Goal: Task Accomplishment & Management: Manage account settings

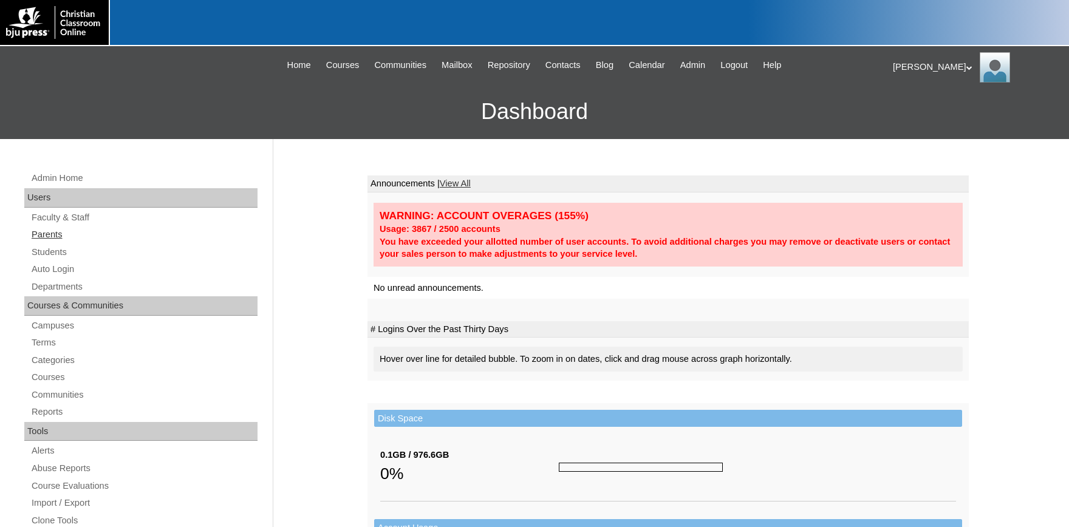
click at [52, 235] on link "Parents" at bounding box center [143, 234] width 227 height 15
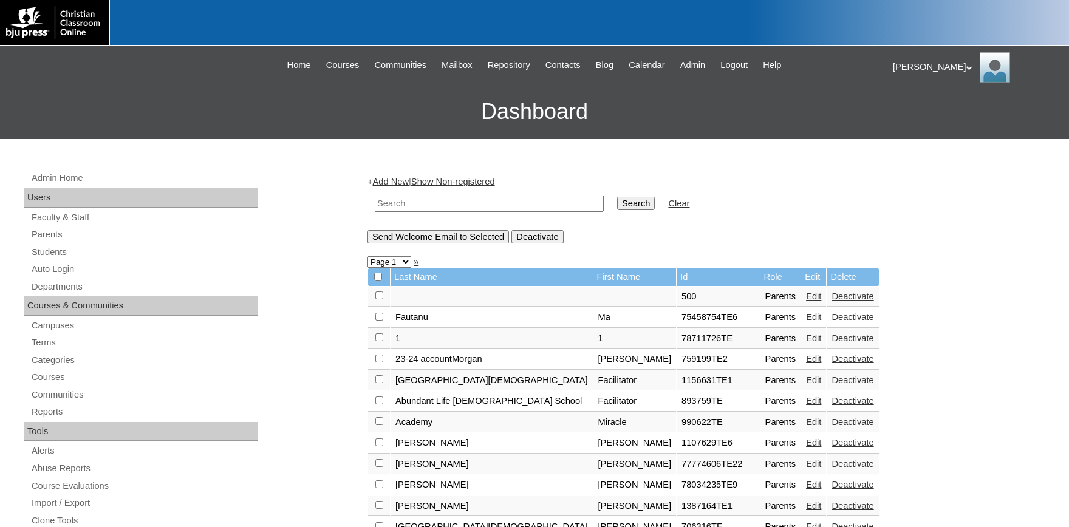
click at [415, 202] on input "text" at bounding box center [489, 204] width 229 height 16
click at [463, 206] on input "text" at bounding box center [489, 204] width 229 height 16
paste input "tlveytp@gmail.com"
type input "tlveytp@gmail.com"
click at [617, 205] on input "Search" at bounding box center [636, 203] width 38 height 13
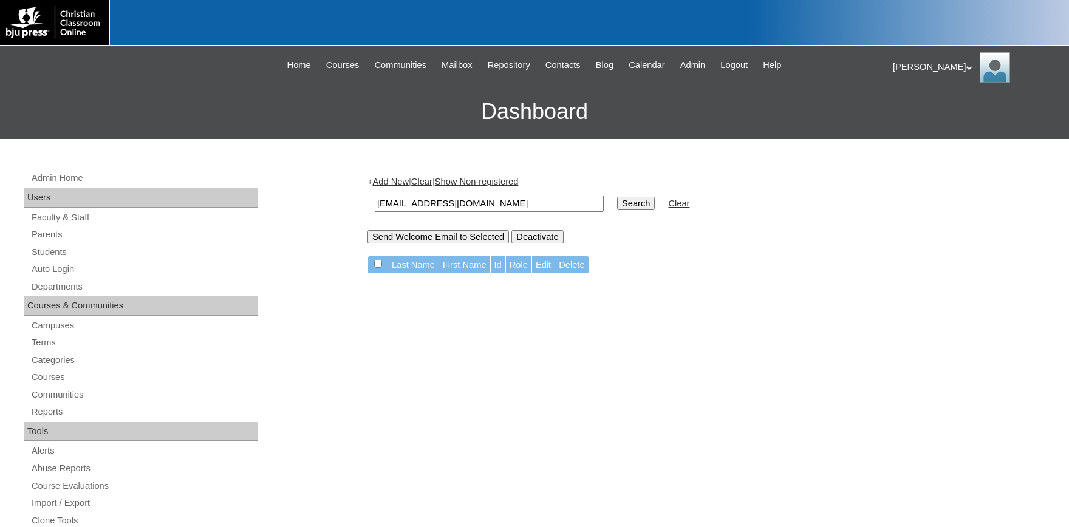
click at [491, 203] on input "tlveytp@gmail.com" at bounding box center [489, 204] width 229 height 16
click at [441, 212] on input "tlveytp@gmail.com" at bounding box center [489, 204] width 229 height 16
click at [443, 234] on input "Send Welcome Email to Selected" at bounding box center [439, 236] width 142 height 13
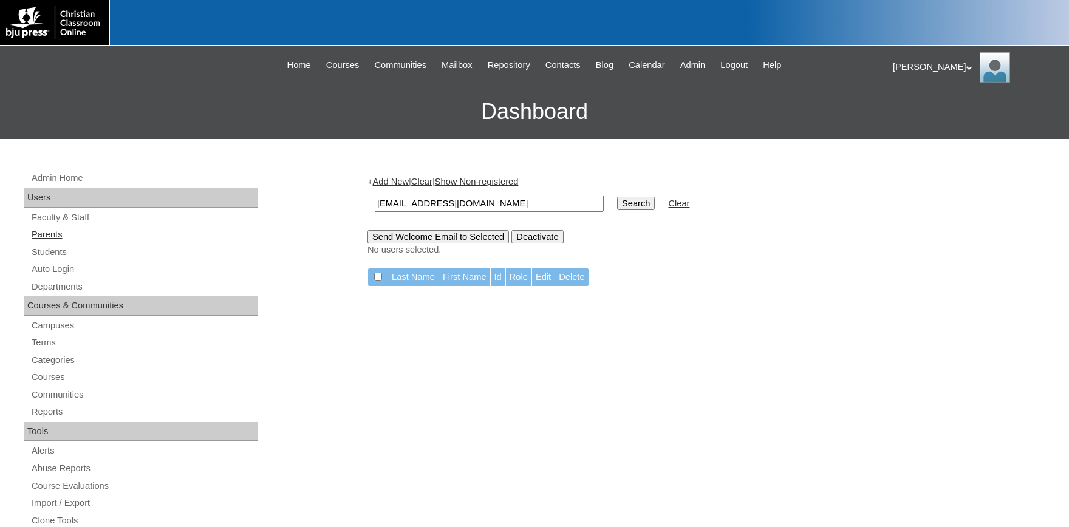
click at [43, 231] on link "Parents" at bounding box center [143, 234] width 227 height 15
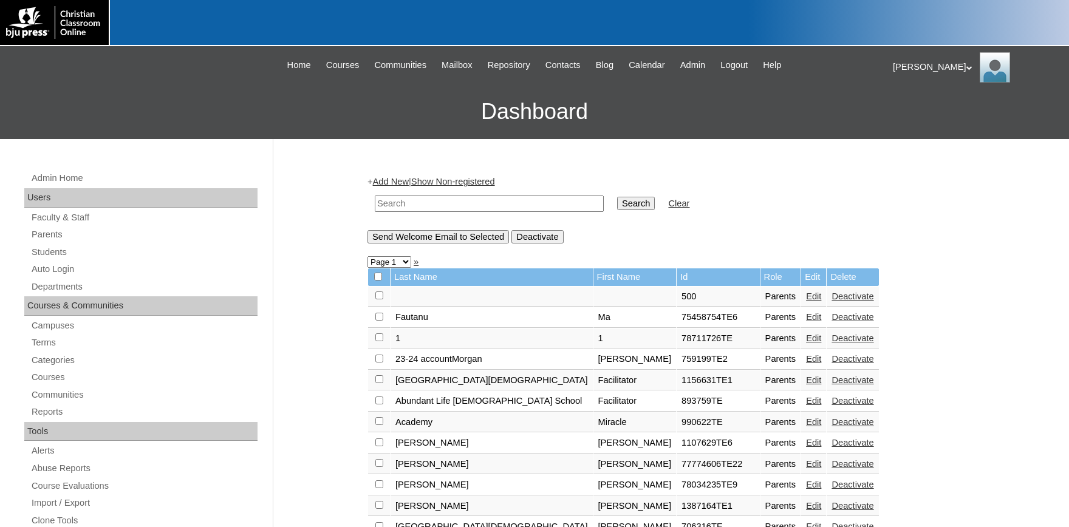
click at [414, 202] on input "text" at bounding box center [489, 204] width 229 height 16
paste input "[EMAIL_ADDRESS][DOMAIN_NAME]"
type input "[EMAIL_ADDRESS][DOMAIN_NAME]"
click at [618, 202] on input "Search" at bounding box center [636, 203] width 38 height 13
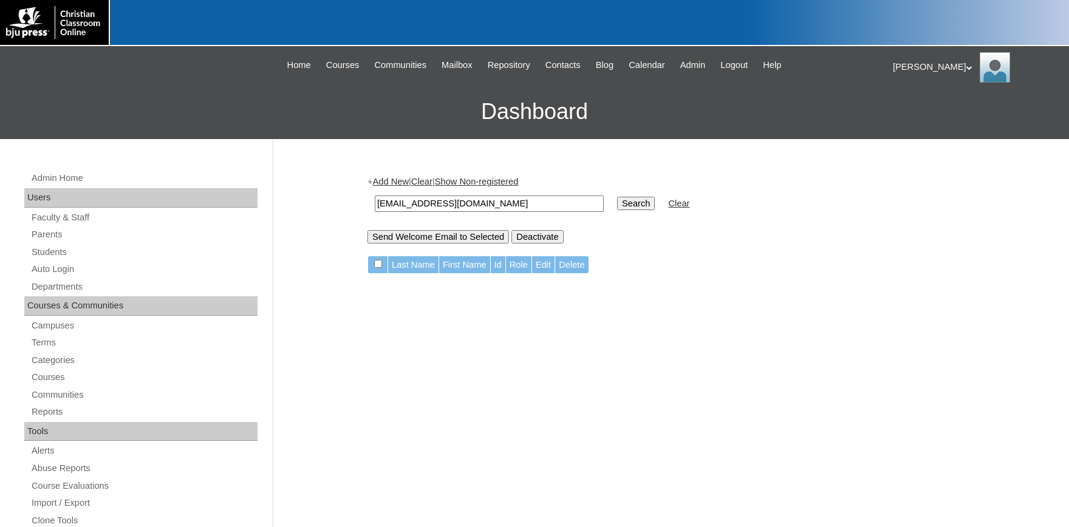
click at [501, 208] on input "tlveytp@gmail.com" at bounding box center [489, 204] width 229 height 16
click at [617, 203] on input "Search" at bounding box center [636, 203] width 38 height 13
click at [47, 236] on link "Parents" at bounding box center [143, 234] width 227 height 15
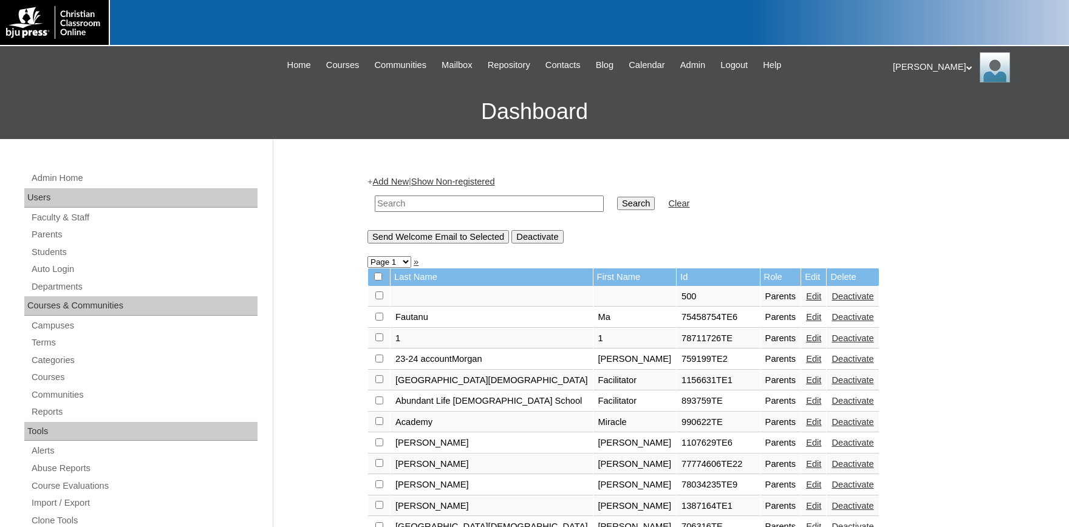
click at [525, 205] on input "text" at bounding box center [489, 204] width 229 height 16
type input "[PERSON_NAME]"
click at [617, 197] on input "Search" at bounding box center [636, 203] width 38 height 13
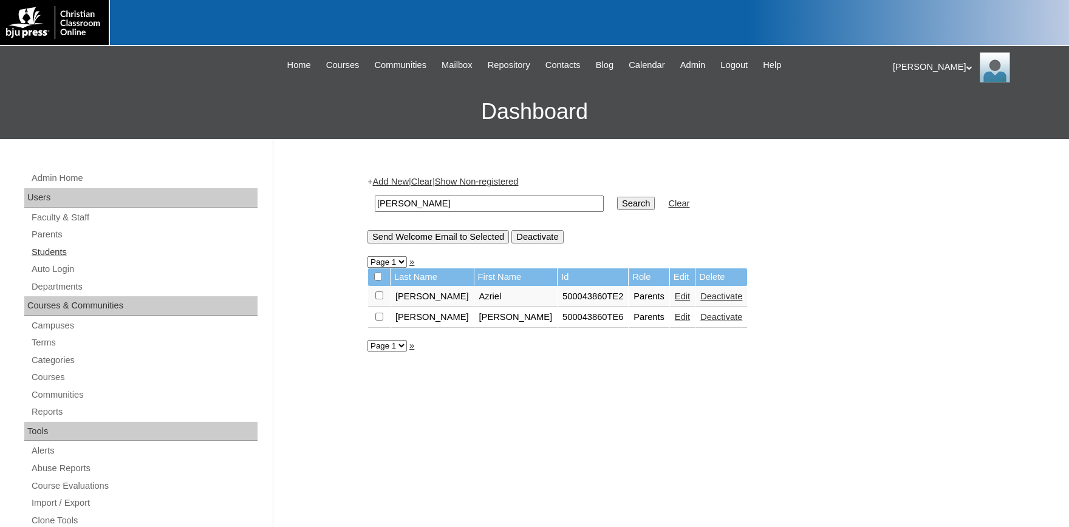
click at [40, 252] on link "Students" at bounding box center [143, 252] width 227 height 15
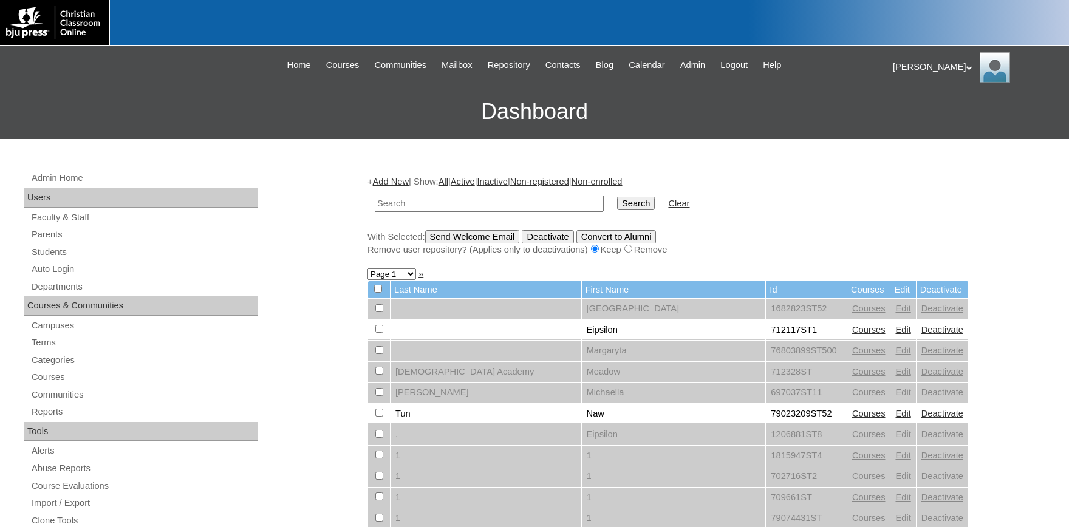
click at [437, 208] on input "text" at bounding box center [489, 204] width 229 height 16
type input "[PERSON_NAME]"
click at [617, 197] on input "Search" at bounding box center [636, 203] width 38 height 13
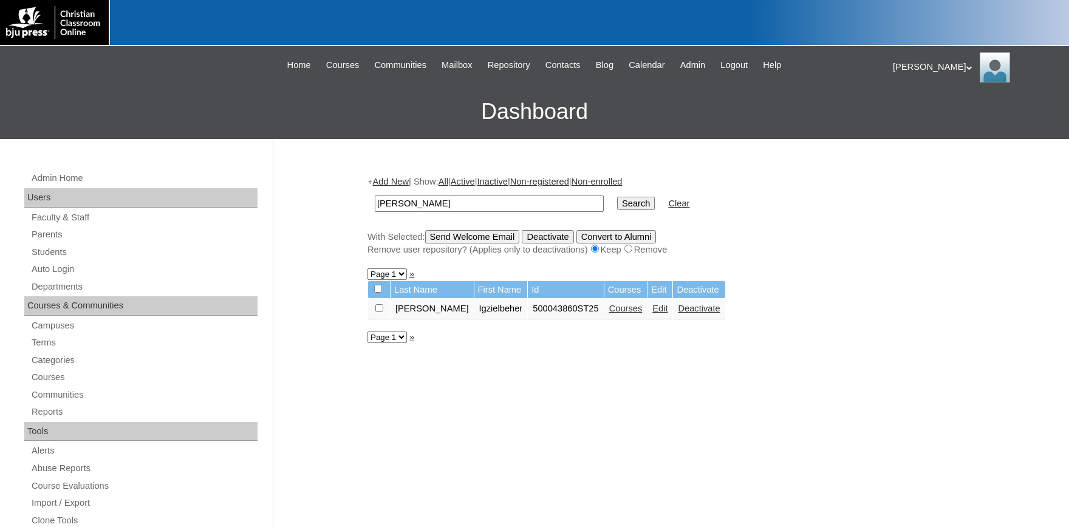
click at [652, 309] on link "Edit" at bounding box center [659, 309] width 15 height 10
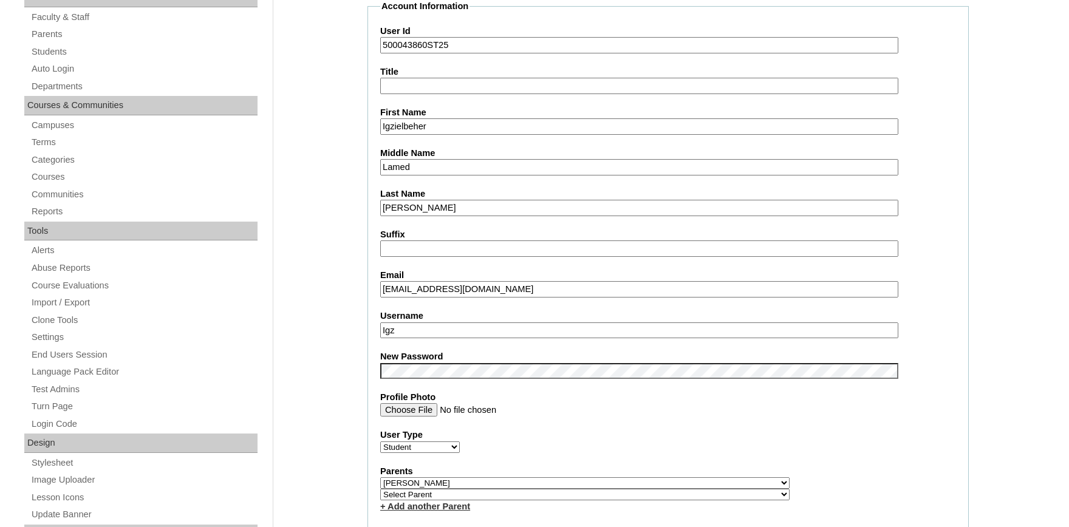
click at [482, 295] on input "[EMAIL_ADDRESS][DOMAIN_NAME]" at bounding box center [639, 289] width 518 height 16
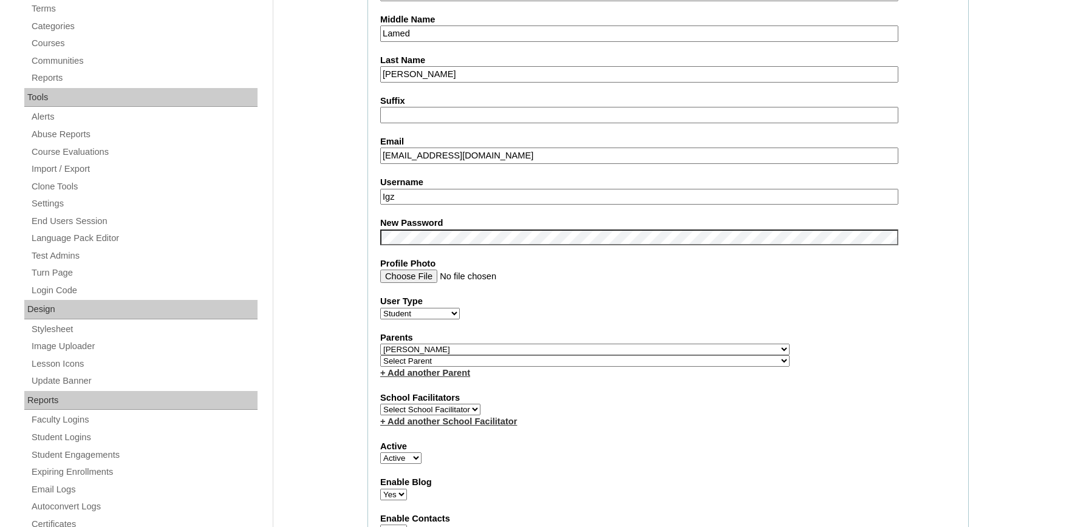
scroll to position [289, 0]
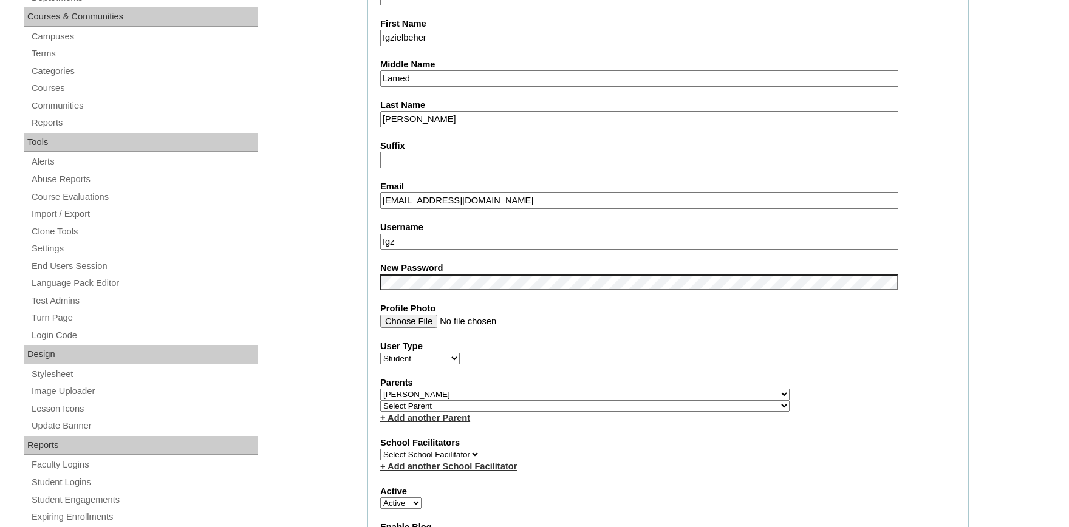
drag, startPoint x: 474, startPoint y: 200, endPoint x: 332, endPoint y: 191, distance: 142.4
click at [380, 193] on input "[EMAIL_ADDRESS][DOMAIN_NAME]" at bounding box center [639, 201] width 518 height 16
click at [551, 216] on fieldset "Account Information User Id 500043860ST25 Title First Name Igzielbeher Middle N…" at bounding box center [668, 403] width 601 height 984
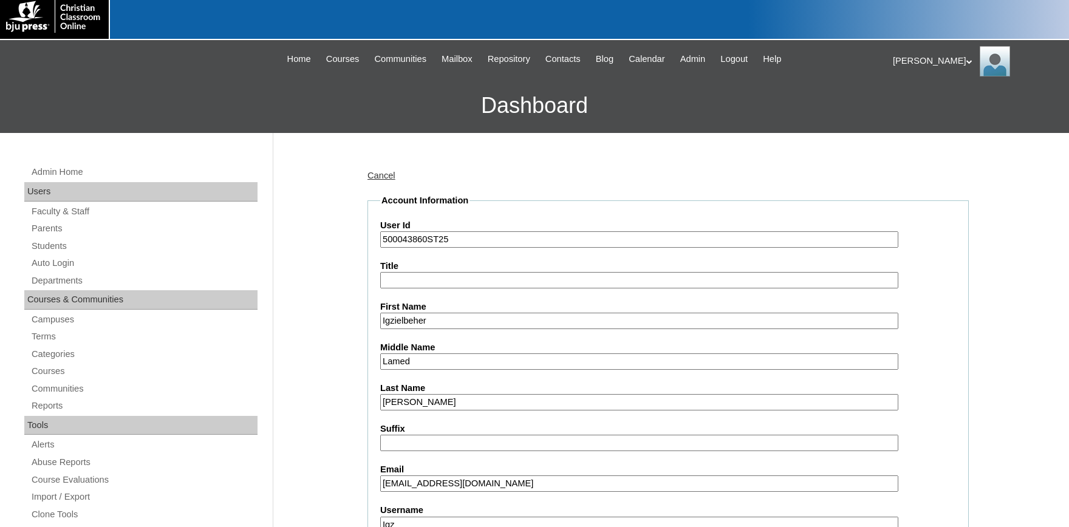
scroll to position [0, 0]
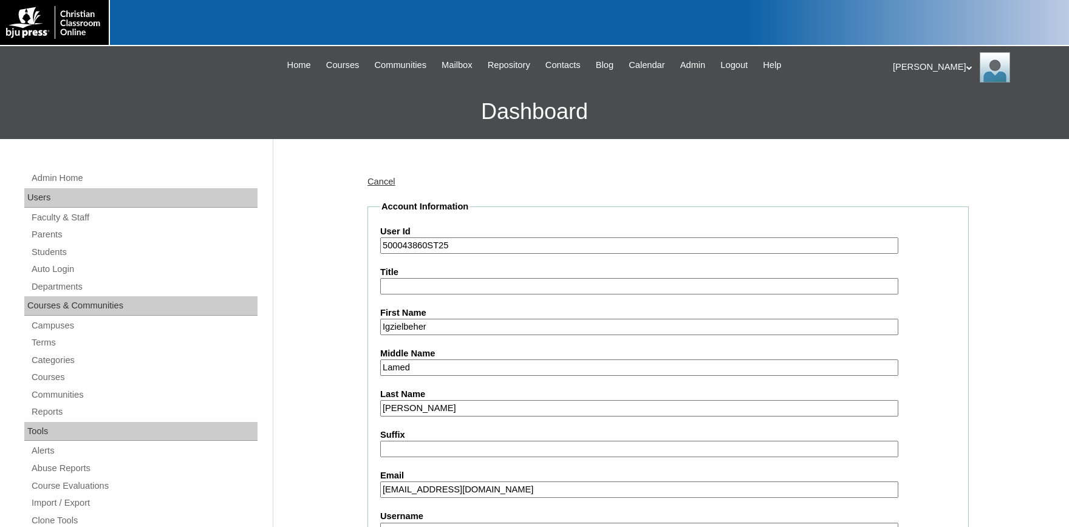
click at [378, 185] on link "Cancel" at bounding box center [382, 182] width 28 height 10
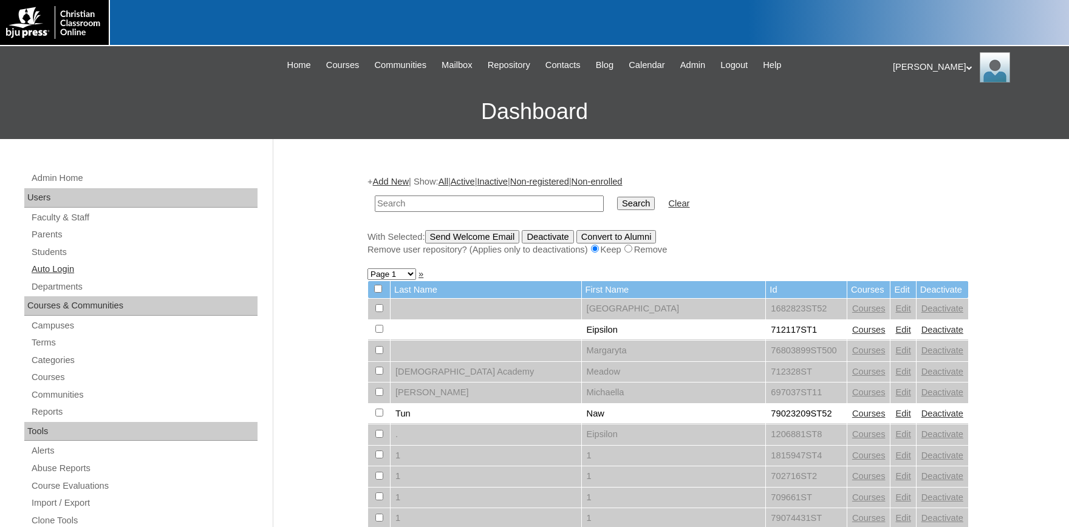
click at [69, 268] on link "Auto Login" at bounding box center [143, 269] width 227 height 15
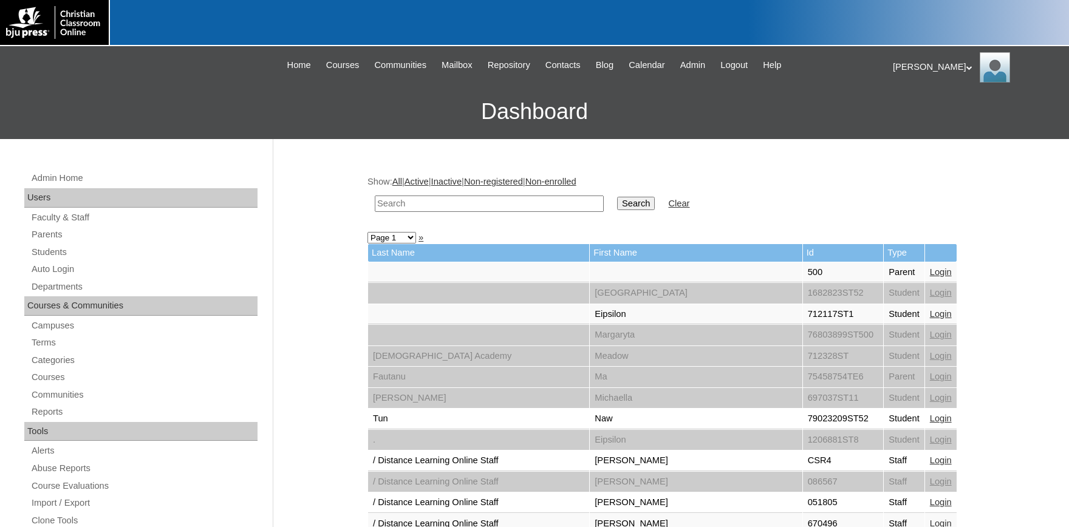
paste input "[EMAIL_ADDRESS][DOMAIN_NAME]"
type input "[EMAIL_ADDRESS][DOMAIN_NAME]"
click at [617, 204] on input "Search" at bounding box center [636, 203] width 38 height 13
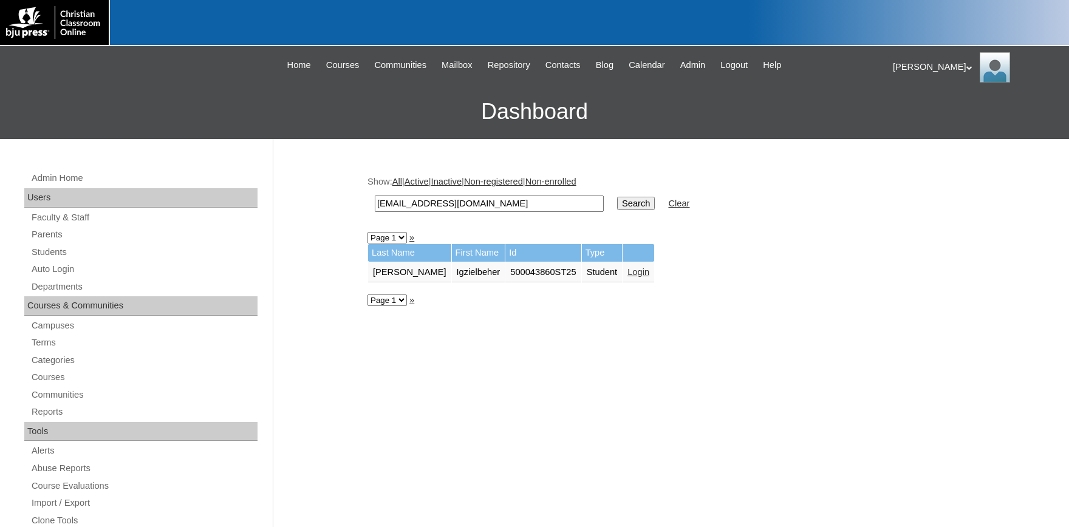
click at [627, 271] on link "Login" at bounding box center [638, 272] width 22 height 10
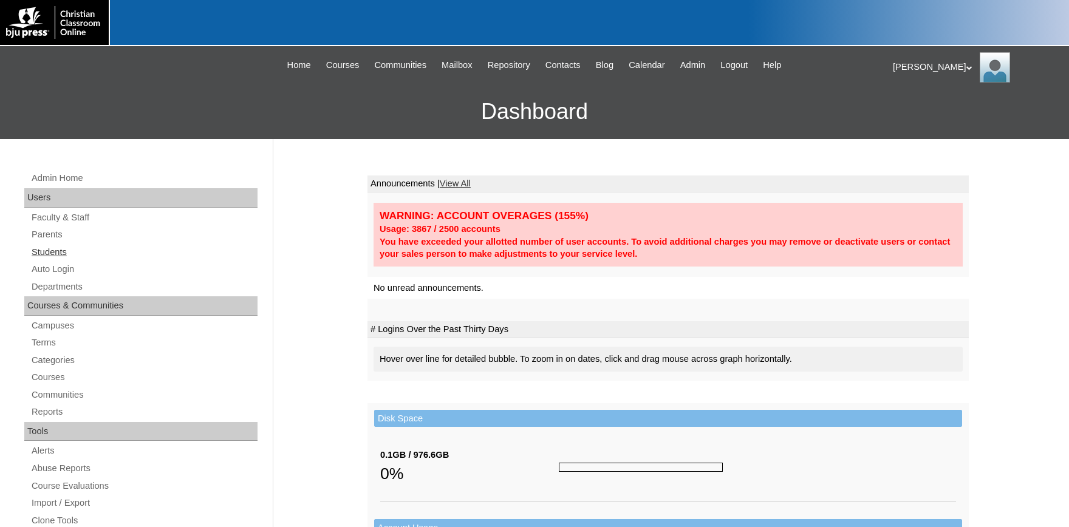
drag, startPoint x: 44, startPoint y: 252, endPoint x: 51, endPoint y: 251, distance: 7.3
click at [44, 252] on link "Students" at bounding box center [143, 252] width 227 height 15
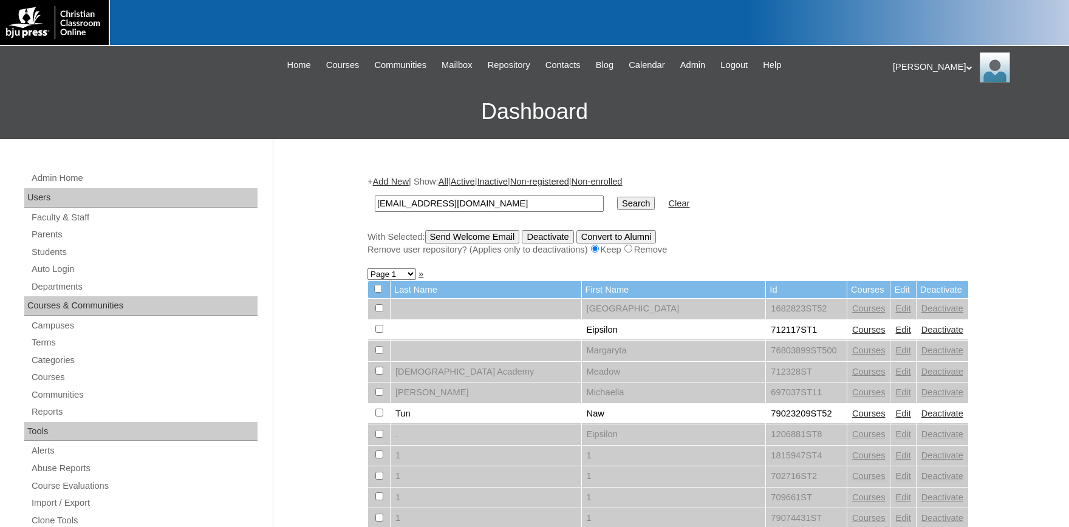
type input "[EMAIL_ADDRESS][DOMAIN_NAME]"
click at [617, 201] on input "Search" at bounding box center [636, 203] width 38 height 13
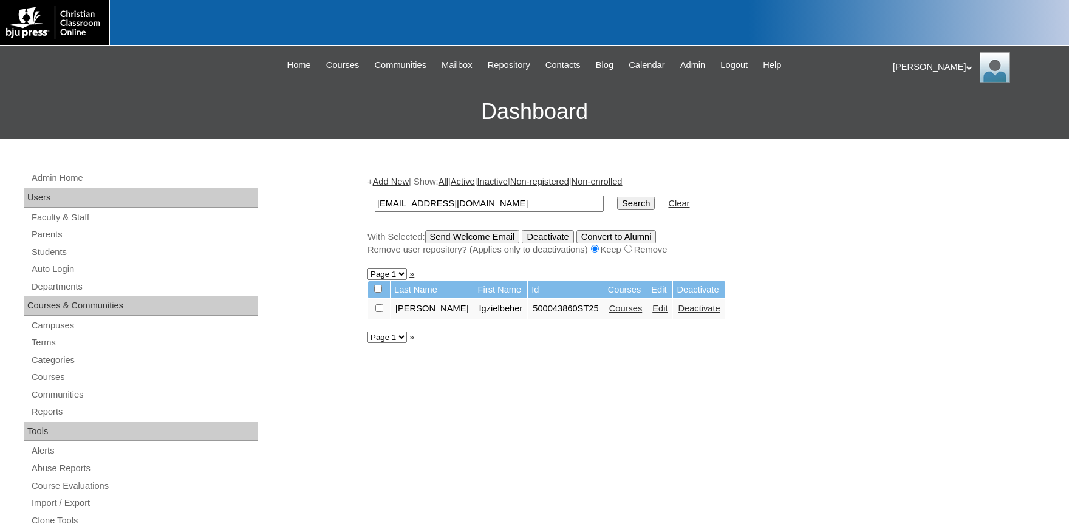
click at [652, 313] on link "Edit" at bounding box center [659, 309] width 15 height 10
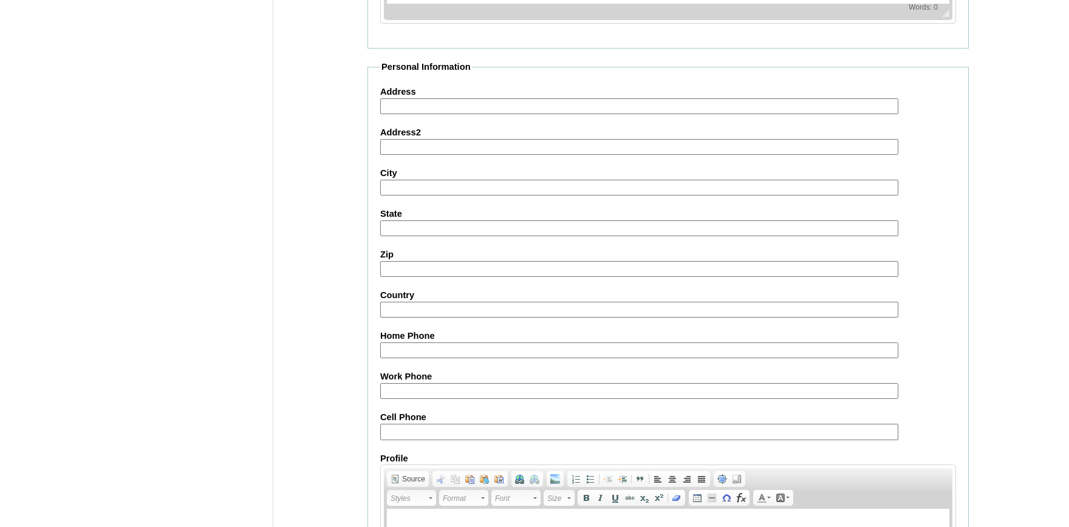
scroll to position [1339, 0]
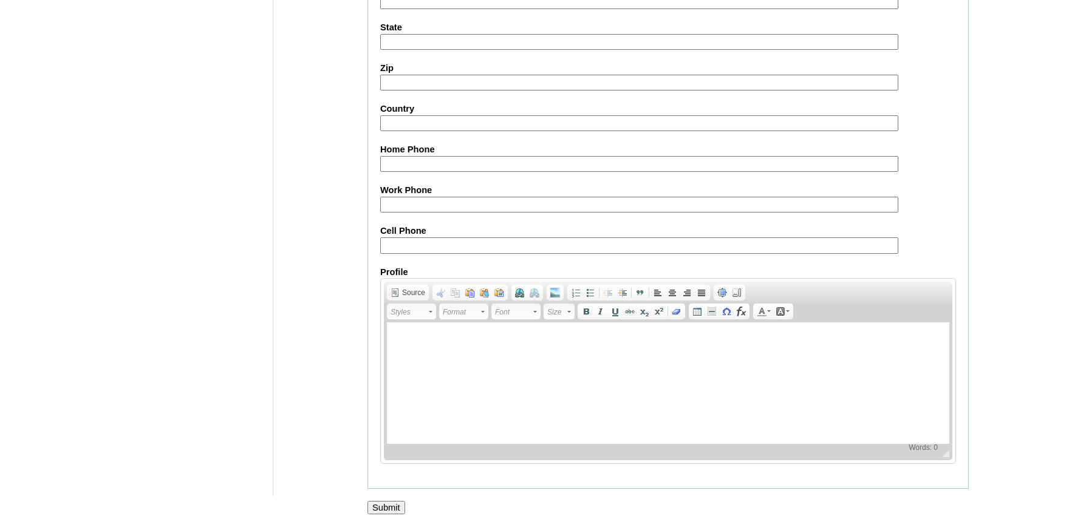
drag, startPoint x: 390, startPoint y: 502, endPoint x: 442, endPoint y: 490, distance: 53.0
click at [392, 502] on input "Submit" at bounding box center [387, 507] width 38 height 13
